Goal: Find contact information: Find contact information

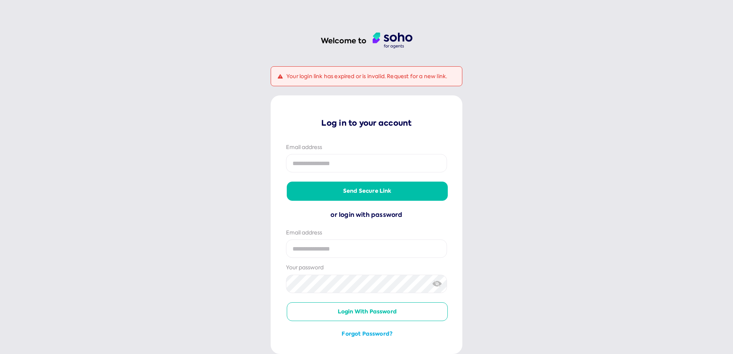
click at [384, 164] on input "email" at bounding box center [366, 163] width 161 height 18
type input "**********"
click at [367, 192] on button "Send secure link" at bounding box center [367, 191] width 161 height 18
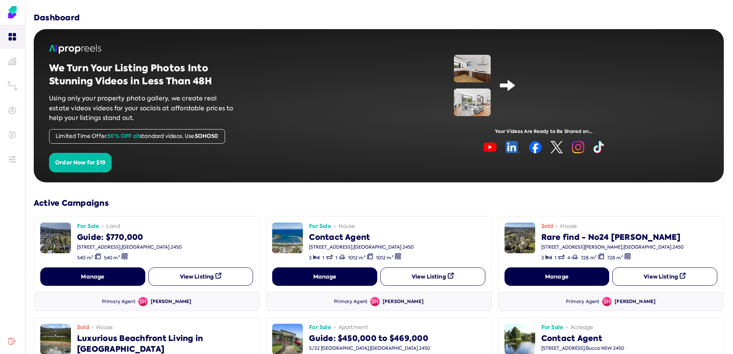
click at [198, 276] on button "View Listing" at bounding box center [200, 277] width 105 height 18
click at [10, 41] on link at bounding box center [12, 37] width 25 height 25
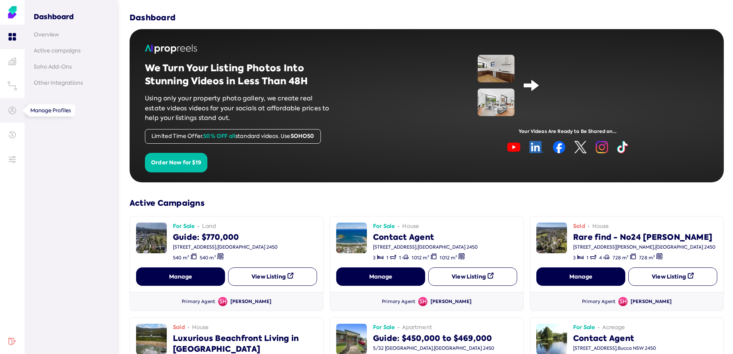
click at [12, 107] on icon at bounding box center [12, 110] width 7 height 7
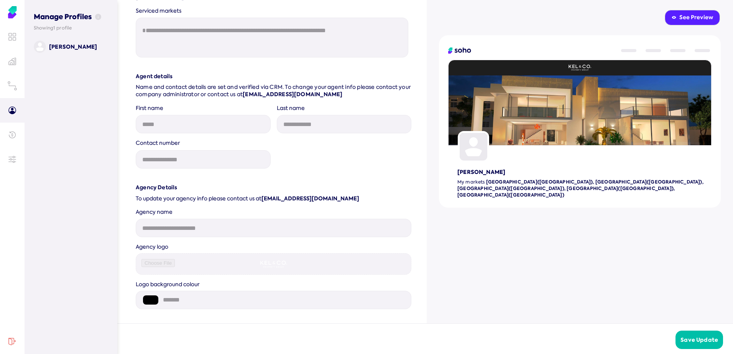
scroll to position [647, 0]
click at [163, 194] on p "To update your agency info please contact us at [EMAIL_ADDRESS][DOMAIN_NAME]" at bounding box center [274, 198] width 276 height 8
click at [280, 200] on link "[EMAIL_ADDRESS][DOMAIN_NAME]" at bounding box center [311, 198] width 98 height 8
